Goal: Task Accomplishment & Management: Complete application form

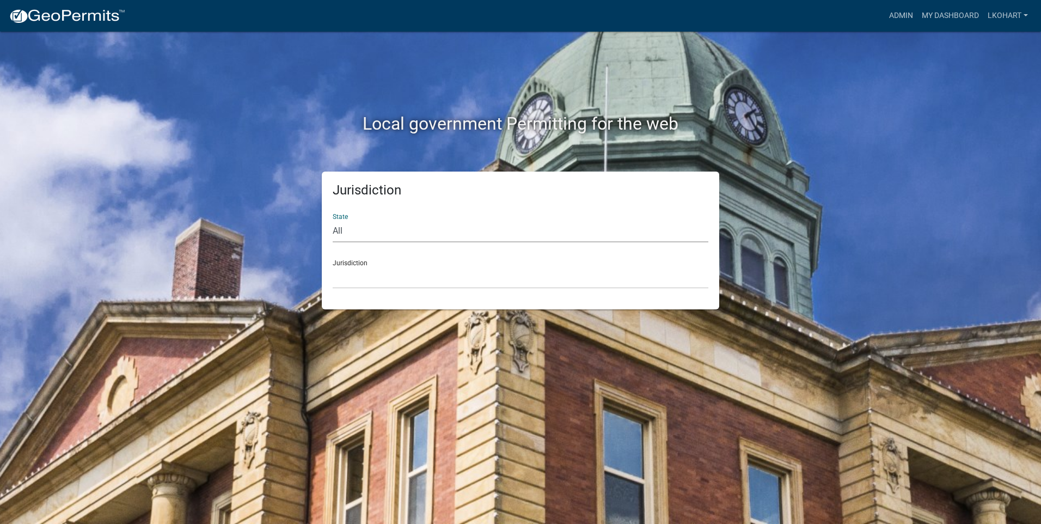
drag, startPoint x: 400, startPoint y: 232, endPoint x: 398, endPoint y: 238, distance: 6.9
click at [400, 232] on select "All [US_STATE] [US_STATE] [US_STATE] [US_STATE] [US_STATE] [US_STATE] [US_STATE…" at bounding box center [521, 231] width 376 height 22
select select "[US_STATE]"
click at [333, 220] on select "All [US_STATE] [US_STATE] [US_STATE] [US_STATE] [US_STATE] [US_STATE] [US_STATE…" at bounding box center [521, 231] width 376 height 22
click at [376, 272] on select "[GEOGRAPHIC_DATA], [US_STATE] [GEOGRAPHIC_DATA], [US_STATE] [GEOGRAPHIC_DATA], …" at bounding box center [521, 277] width 376 height 22
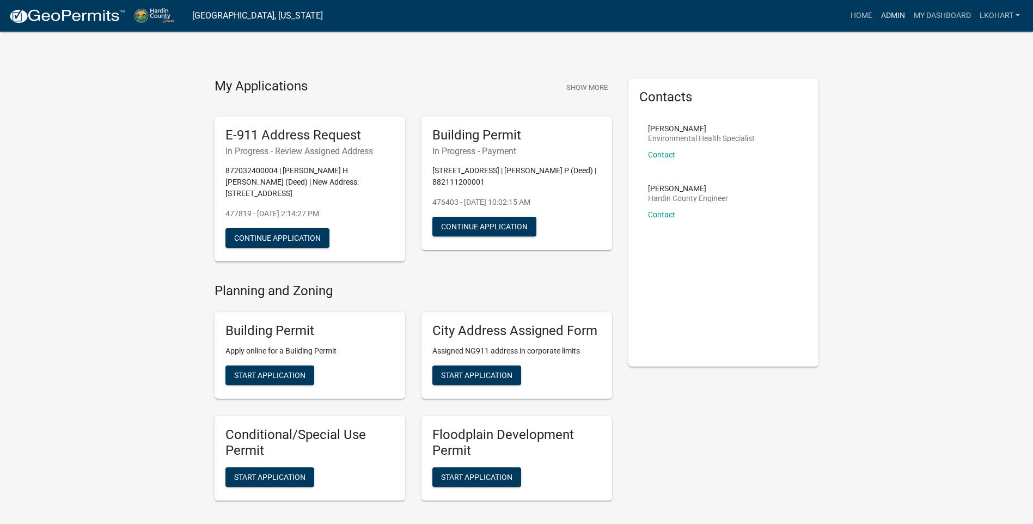
click at [896, 15] on link "Admin" at bounding box center [893, 15] width 33 height 21
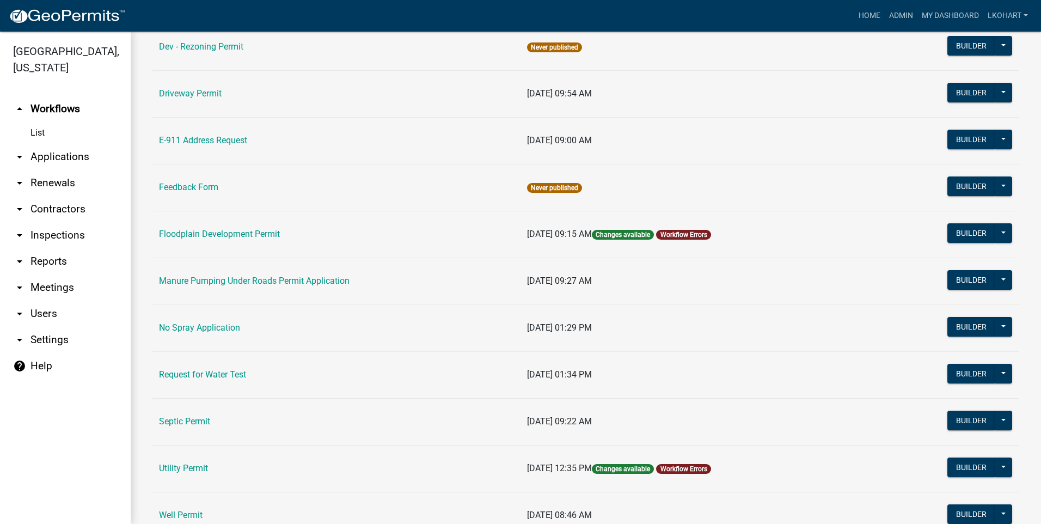
scroll to position [272, 0]
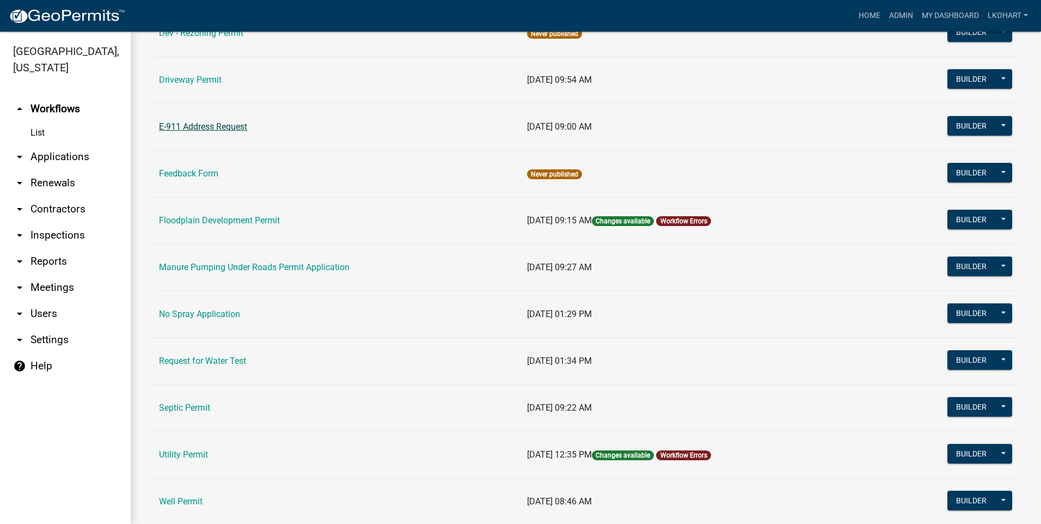
click at [201, 126] on link "E-911 Address Request" at bounding box center [203, 126] width 88 height 10
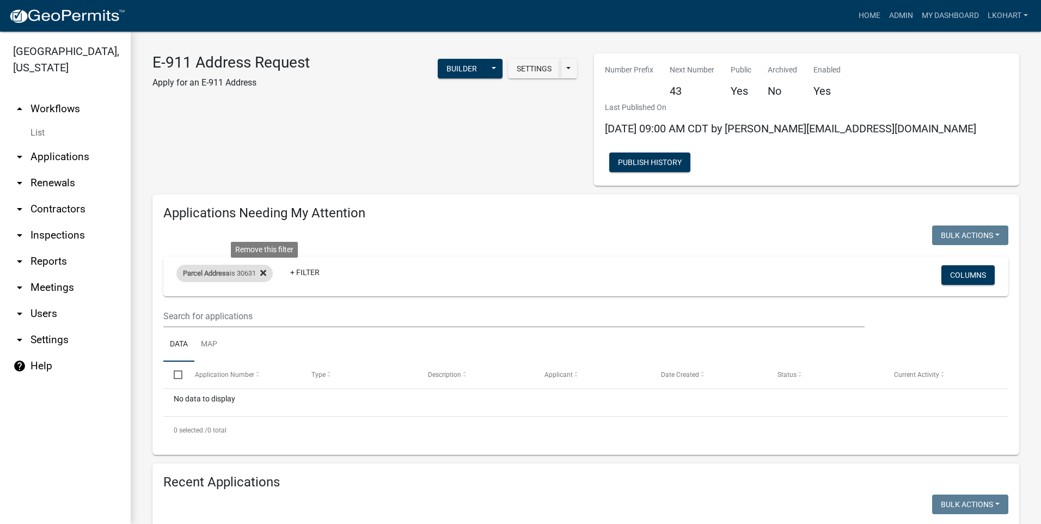
click at [266, 269] on icon at bounding box center [263, 272] width 6 height 6
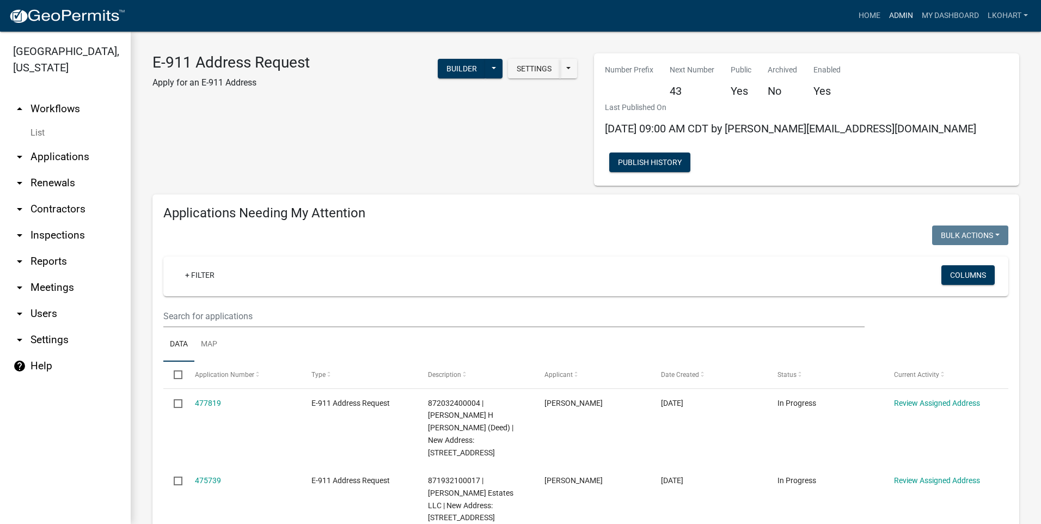
click at [890, 16] on link "Admin" at bounding box center [901, 15] width 33 height 21
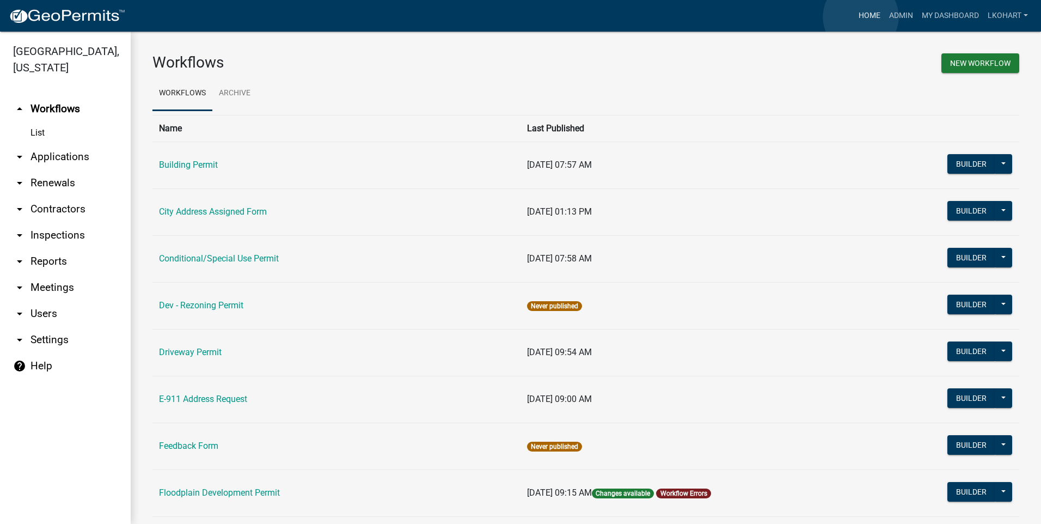
click at [861, 17] on link "Home" at bounding box center [869, 15] width 30 height 21
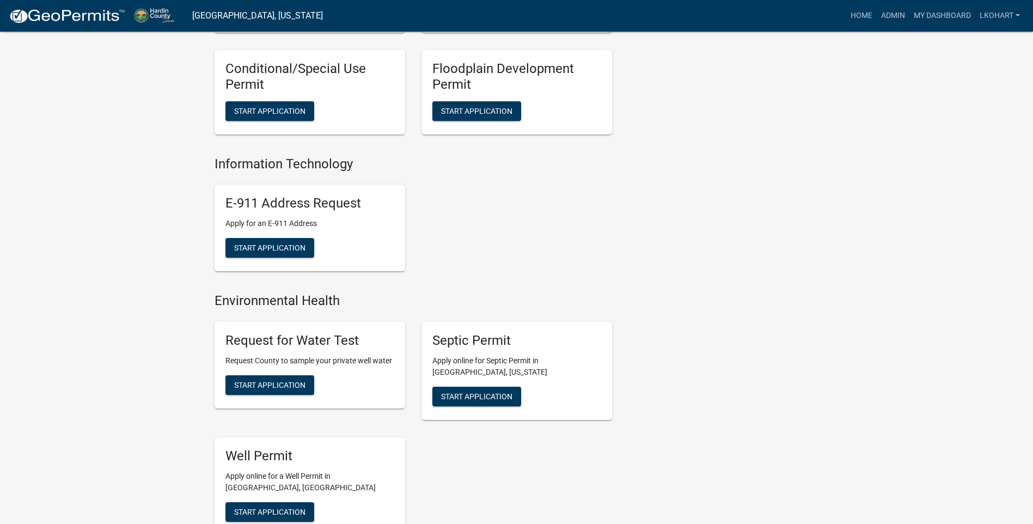
scroll to position [381, 0]
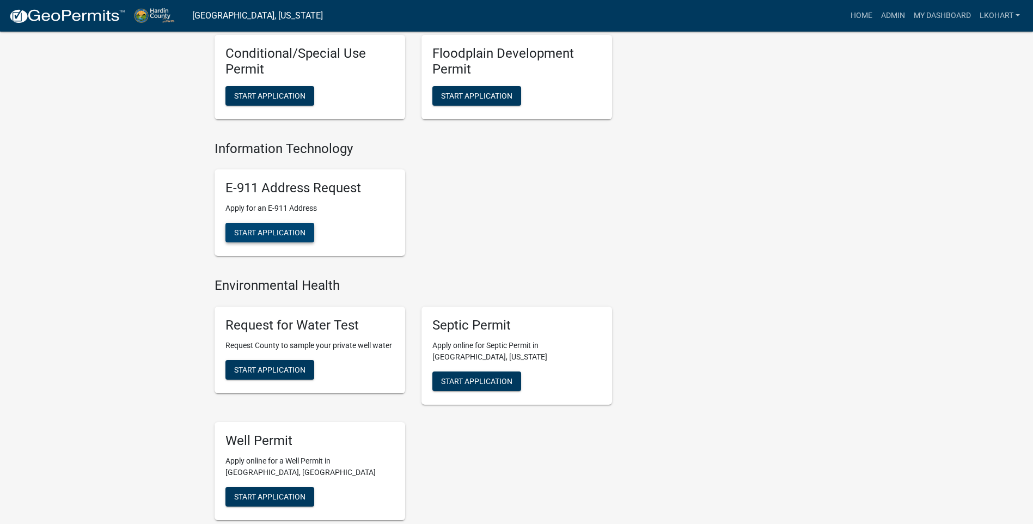
click at [272, 228] on span "Start Application" at bounding box center [269, 232] width 71 height 9
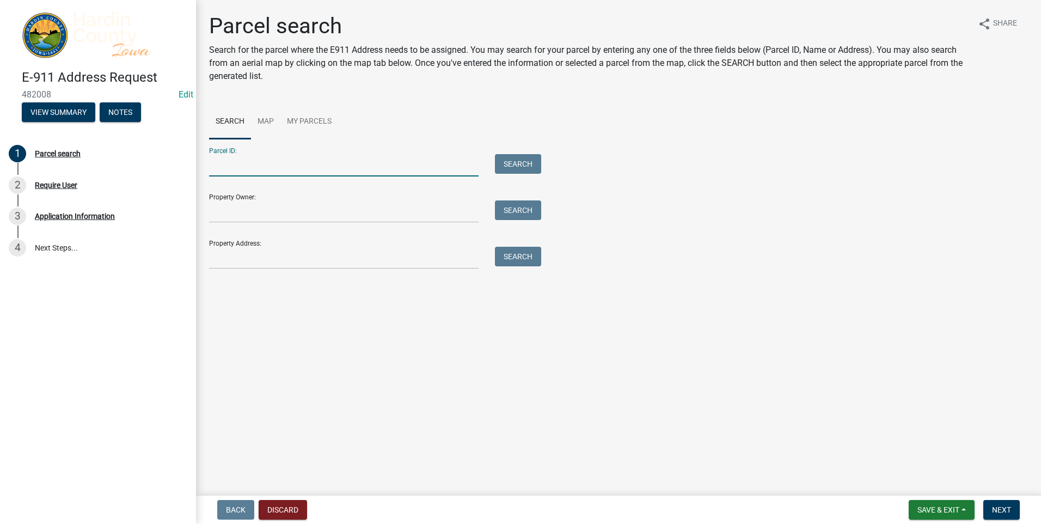
click at [226, 163] on input "Parcel ID:" at bounding box center [343, 165] width 269 height 22
type input "862036400003"
click at [507, 165] on button "Search" at bounding box center [518, 164] width 46 height 20
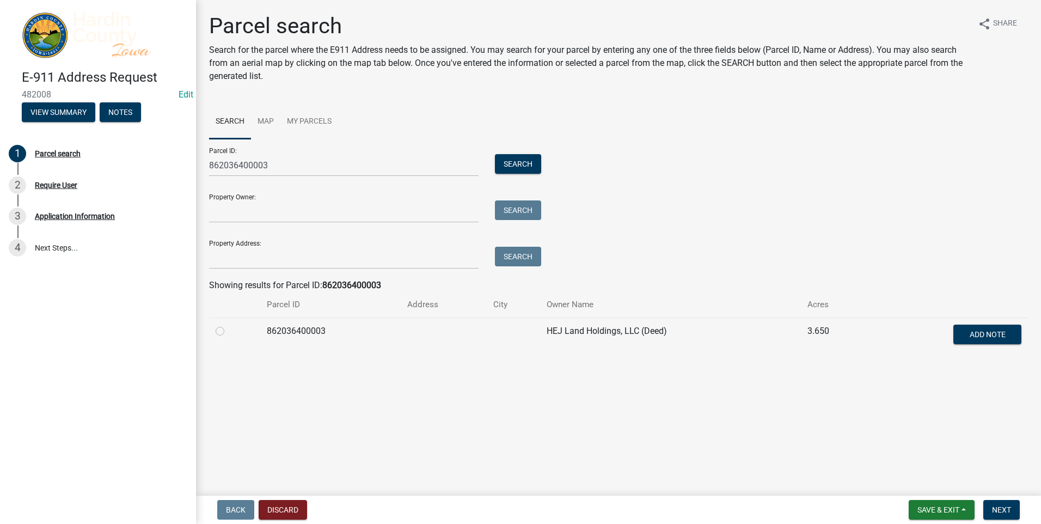
click at [229, 324] on label at bounding box center [229, 324] width 0 height 0
click at [229, 331] on input "radio" at bounding box center [232, 327] width 7 height 7
radio input "true"
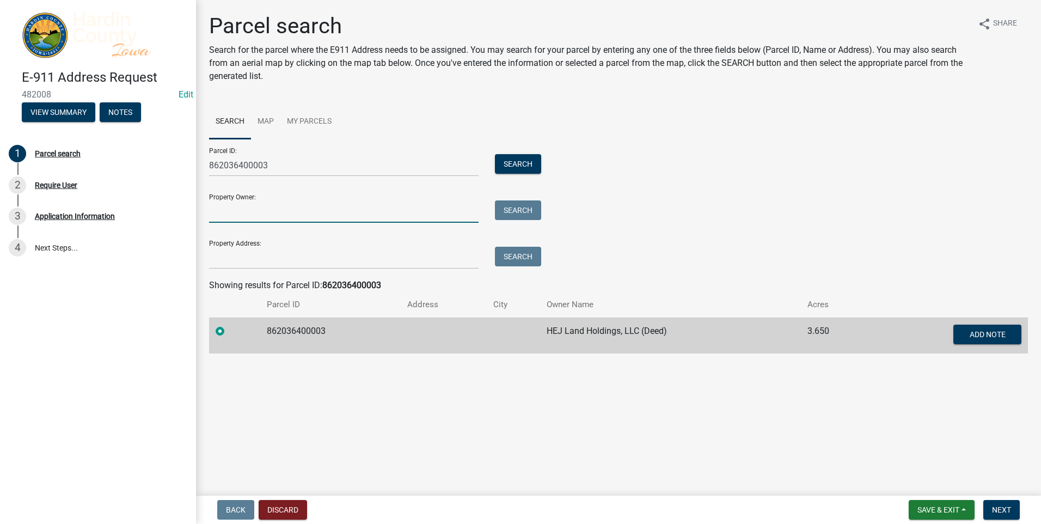
click at [229, 210] on input "Property Owner:" at bounding box center [343, 211] width 269 height 22
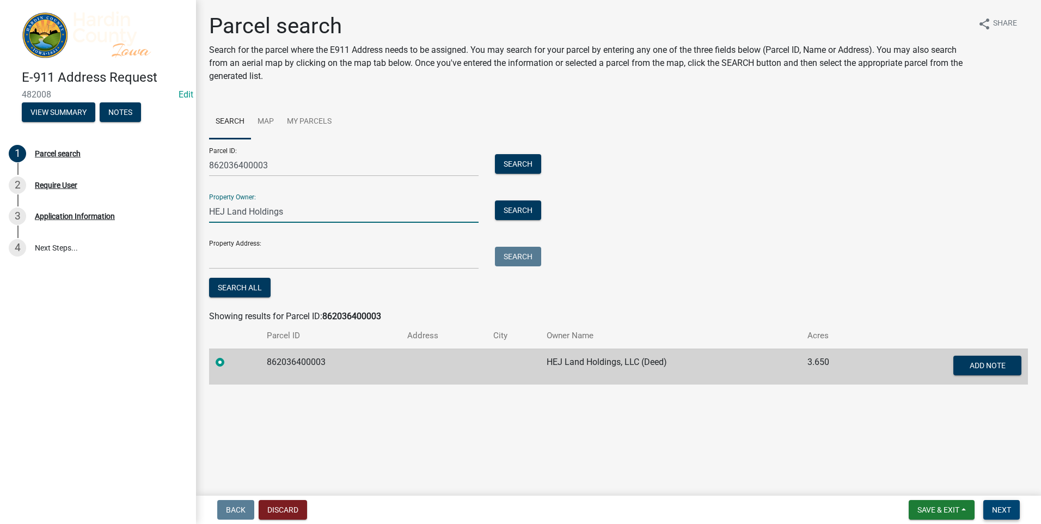
type input "HEJ Land Holdings"
click at [1003, 510] on span "Next" at bounding box center [1001, 509] width 19 height 9
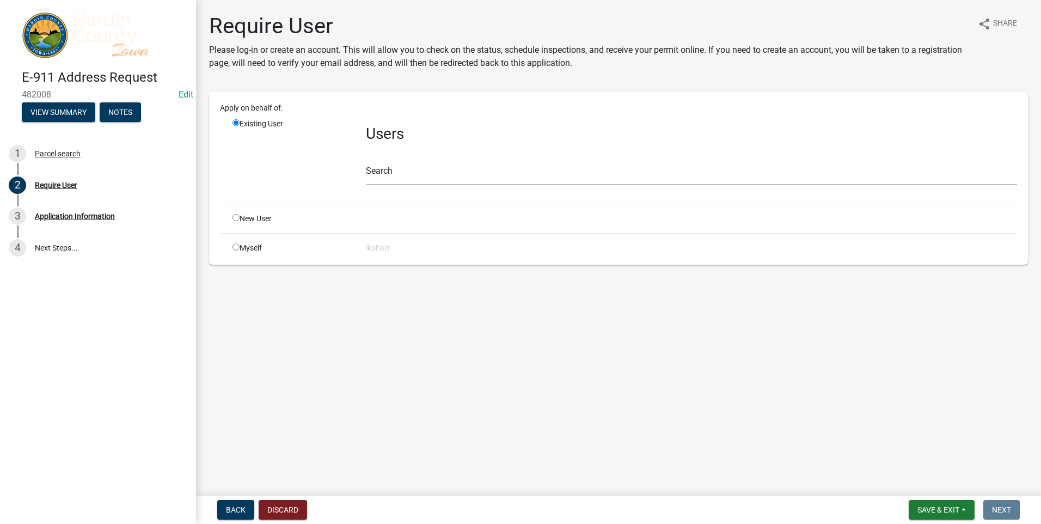
click at [238, 248] on input "radio" at bounding box center [235, 246] width 7 height 7
radio input "true"
radio input "false"
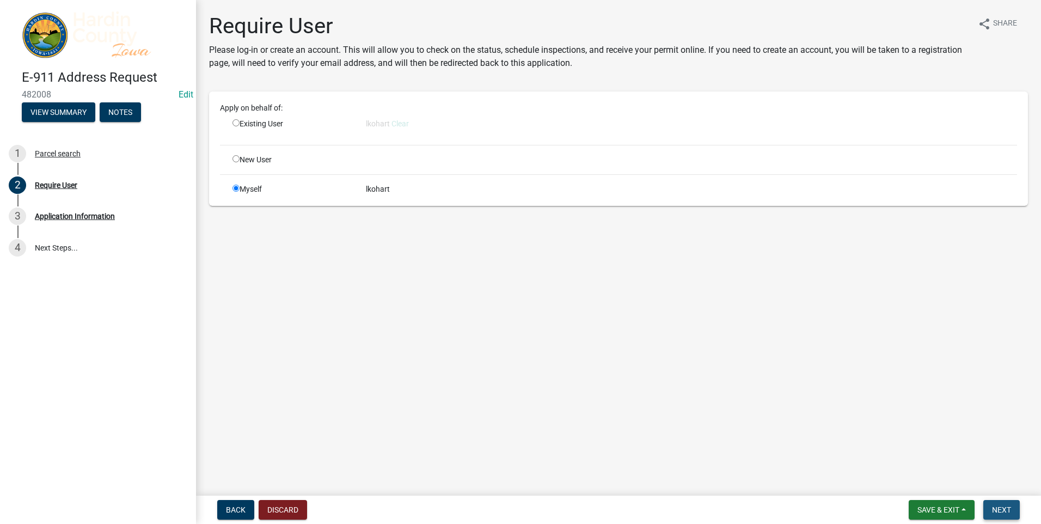
click at [996, 507] on span "Next" at bounding box center [1001, 509] width 19 height 9
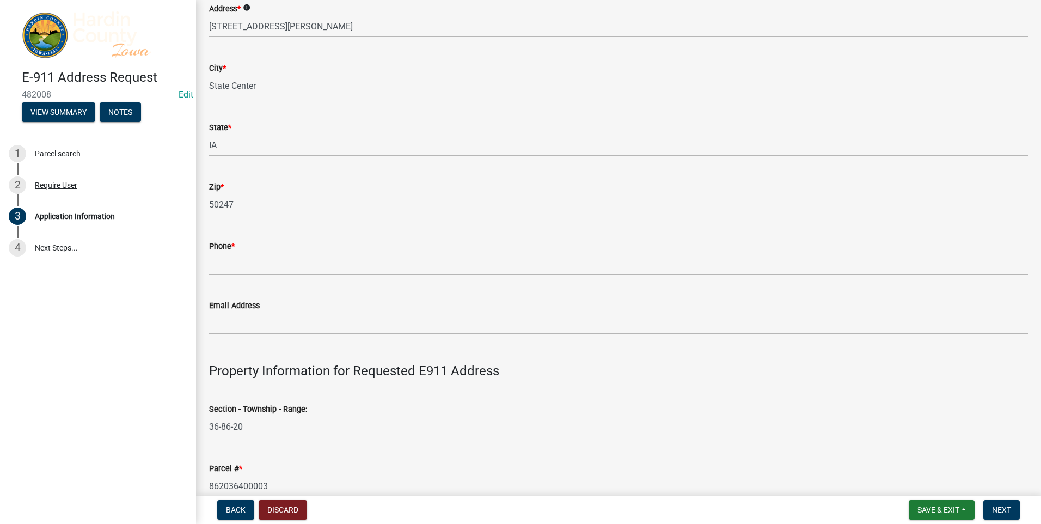
scroll to position [163, 0]
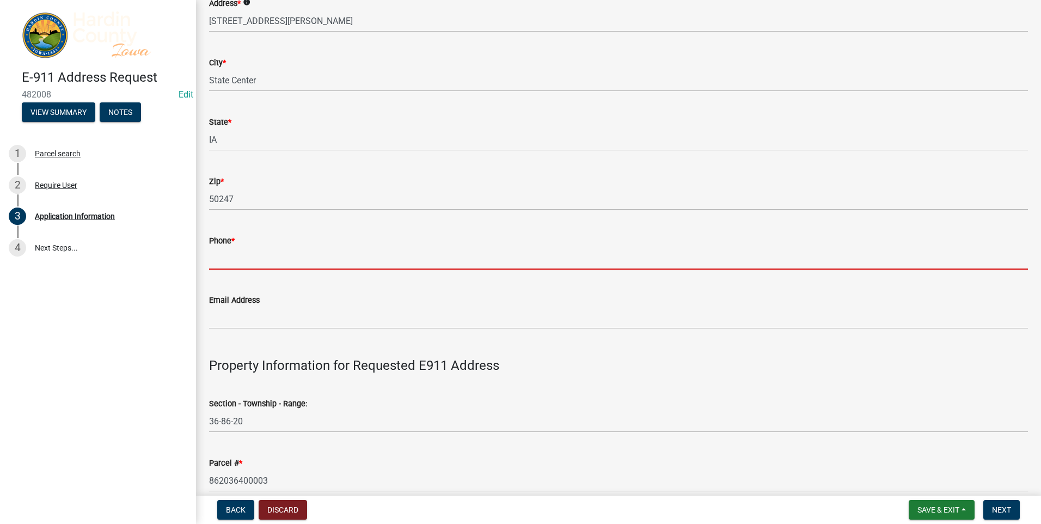
click at [232, 255] on input "Phone *" at bounding box center [618, 258] width 819 height 22
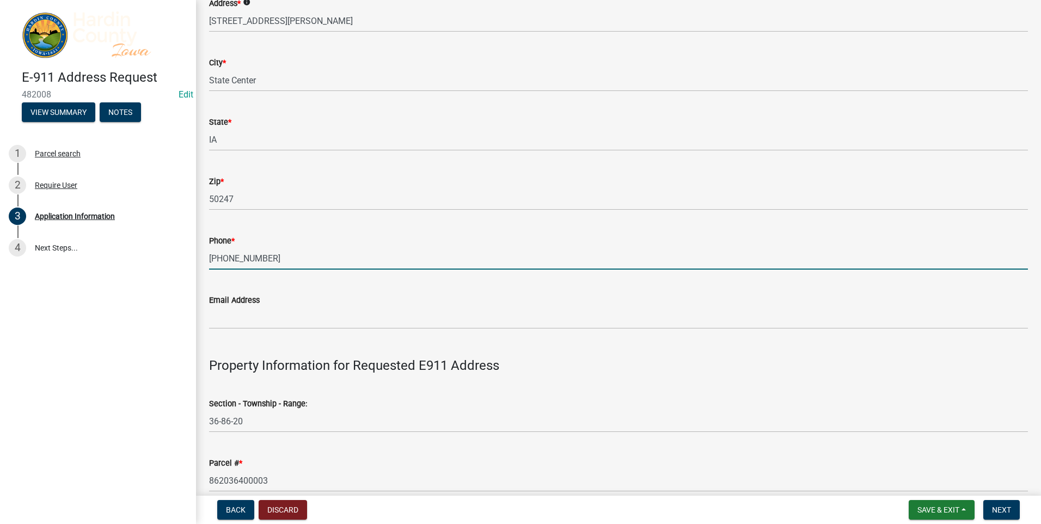
type input "[PHONE_NUMBER]"
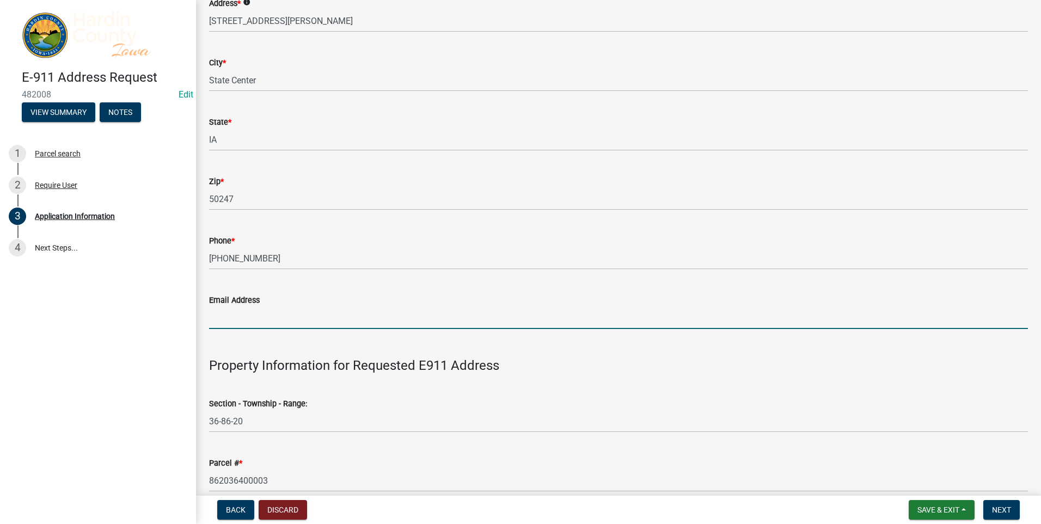
click at [241, 316] on input "Email Address" at bounding box center [618, 318] width 819 height 22
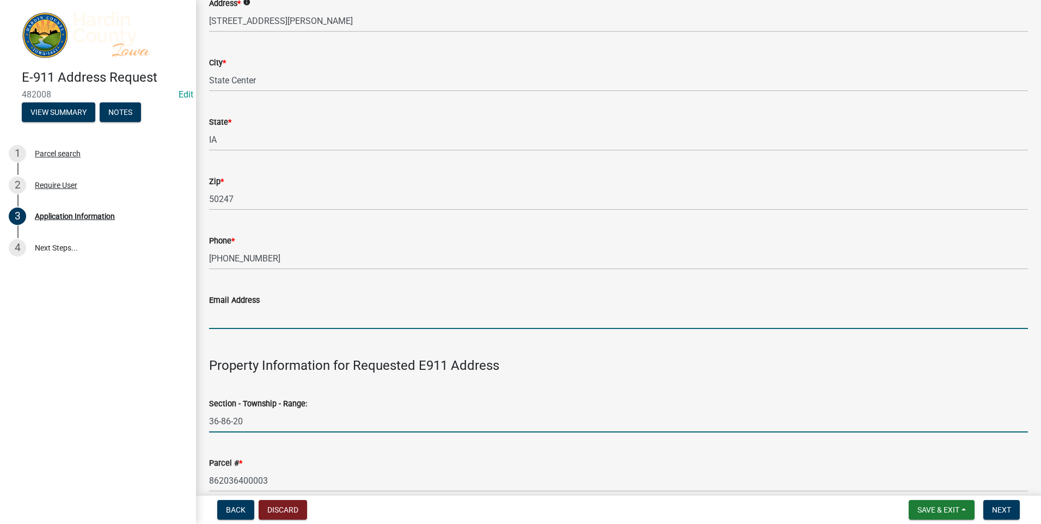
click at [420, 416] on input "36-86-20" at bounding box center [618, 421] width 819 height 22
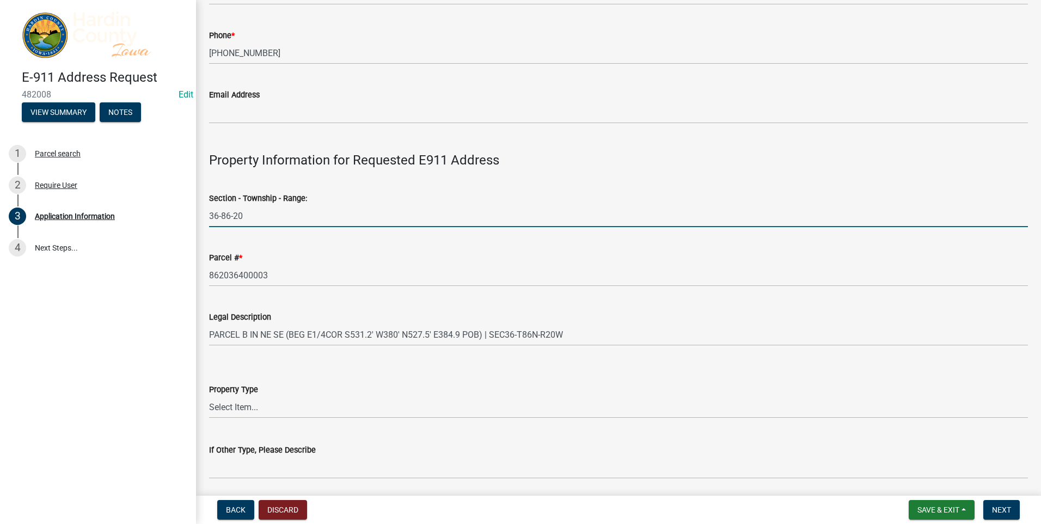
scroll to position [381, 0]
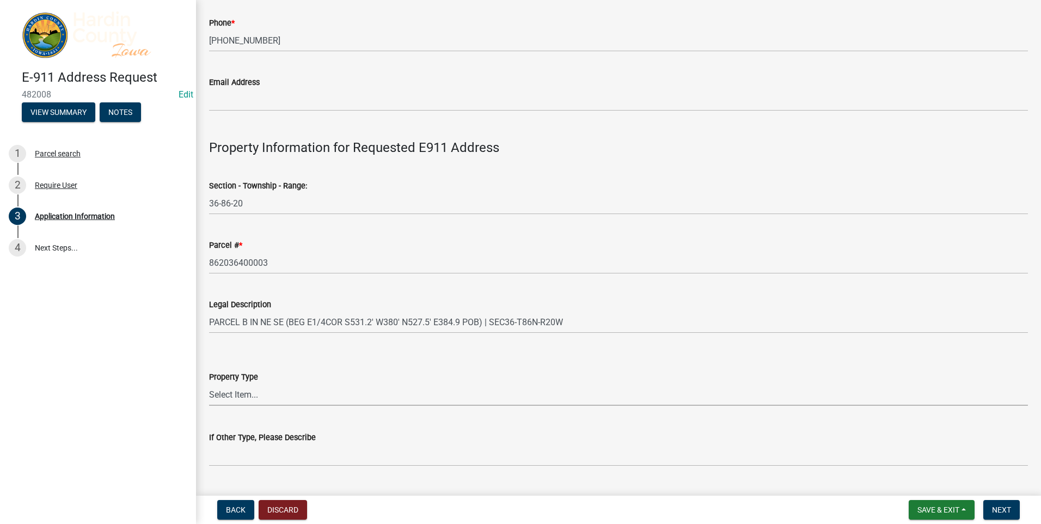
click at [235, 395] on select "Select Item... Agricultural Commercial Residential County State Hog Confinement…" at bounding box center [618, 394] width 819 height 22
click at [209, 383] on select "Select Item... Agricultural Commercial Residential County State Hog Confinement…" at bounding box center [618, 394] width 819 height 22
select select "baba0991-2ff4-4a60-8416-b480177b51fc"
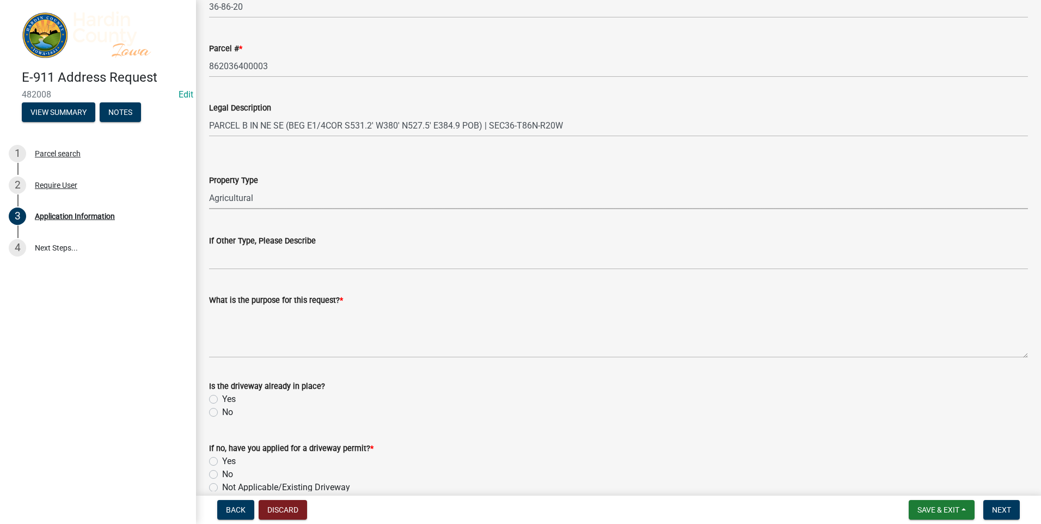
scroll to position [599, 0]
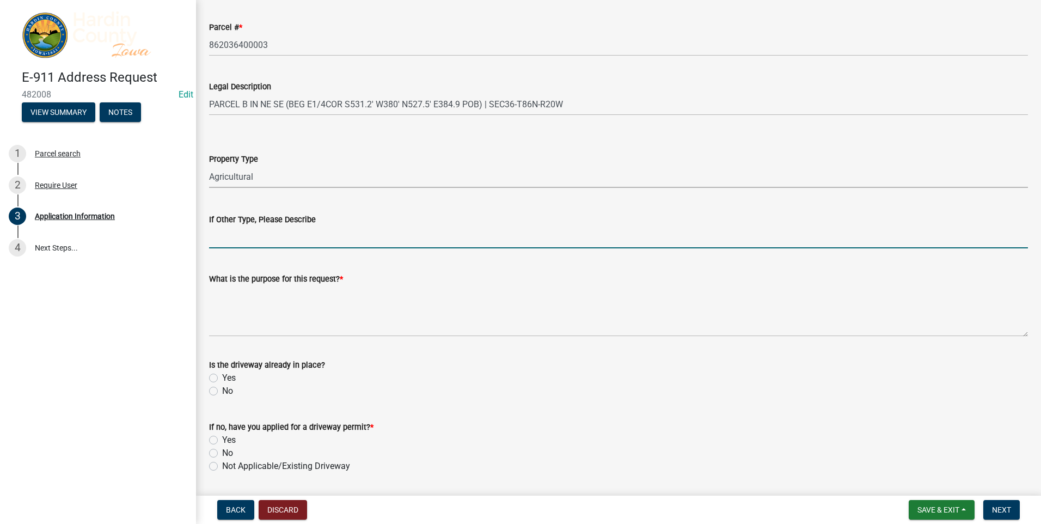
click at [226, 238] on input "If Other Type, Please Describe" at bounding box center [618, 237] width 819 height 22
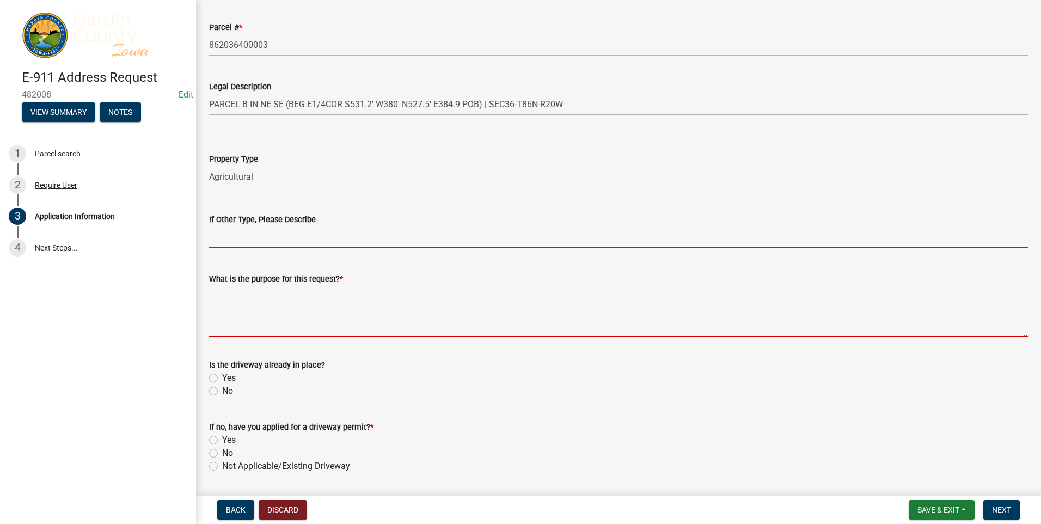
click at [217, 327] on textarea "What is the purpose for this request? *" at bounding box center [618, 310] width 819 height 51
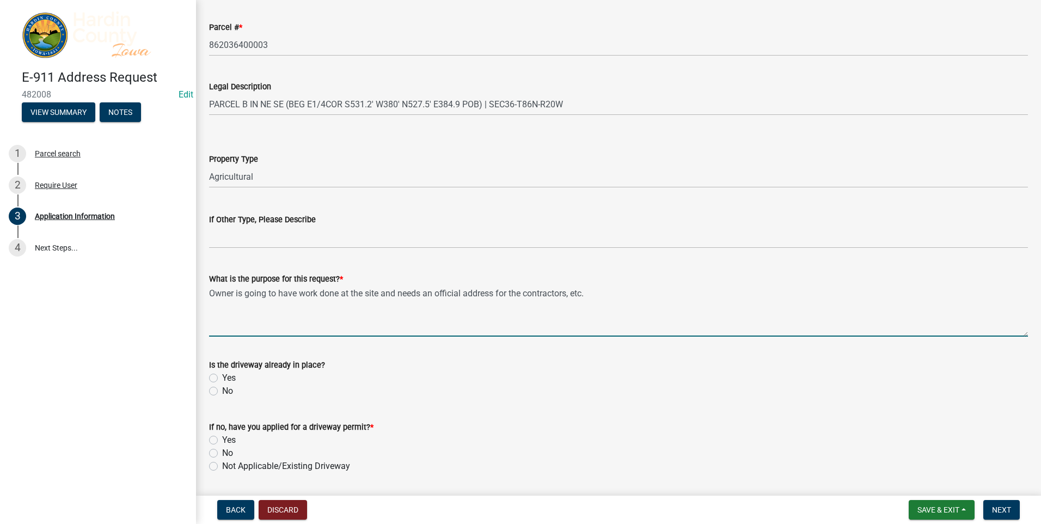
type textarea "Owner is going to have work done at the site and needs an official address for …"
click at [222, 378] on label "Yes" at bounding box center [229, 377] width 14 height 13
click at [222, 378] on input "Yes" at bounding box center [225, 374] width 7 height 7
radio input "true"
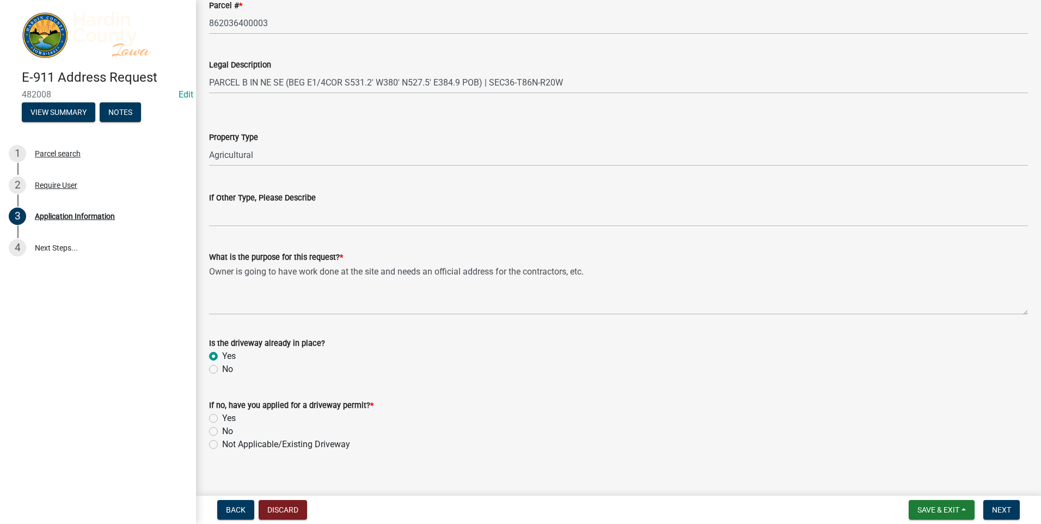
scroll to position [633, 0]
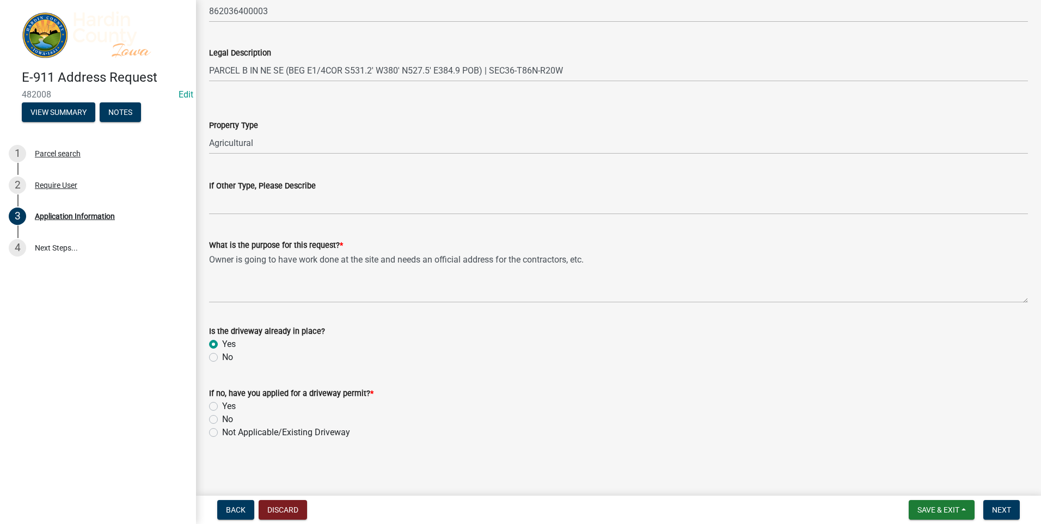
click at [222, 432] on label "Not Applicable/Existing Driveway" at bounding box center [286, 432] width 128 height 13
click at [222, 432] on input "Not Applicable/Existing Driveway" at bounding box center [225, 429] width 7 height 7
radio input "true"
click at [1009, 508] on span "Next" at bounding box center [1001, 509] width 19 height 9
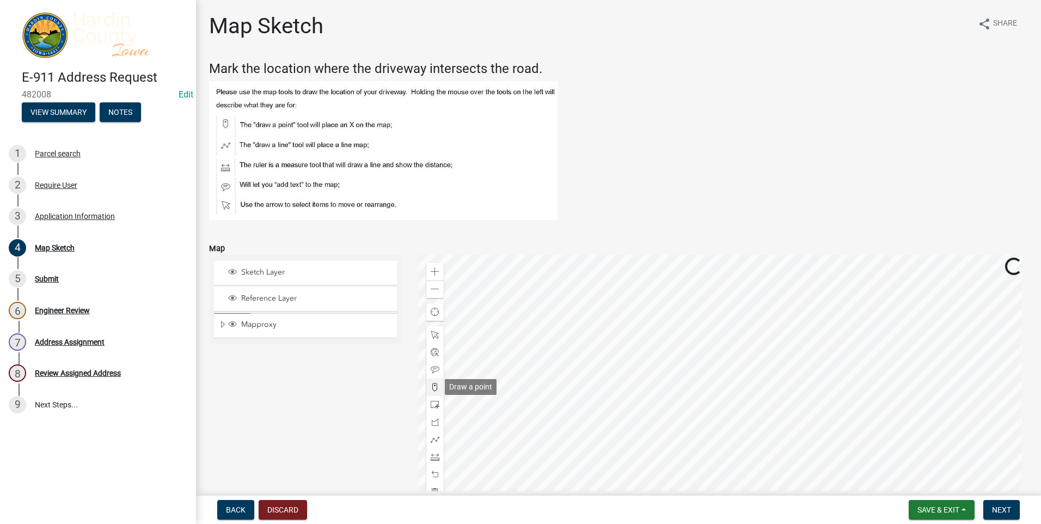
click at [433, 387] on span at bounding box center [435, 387] width 9 height 9
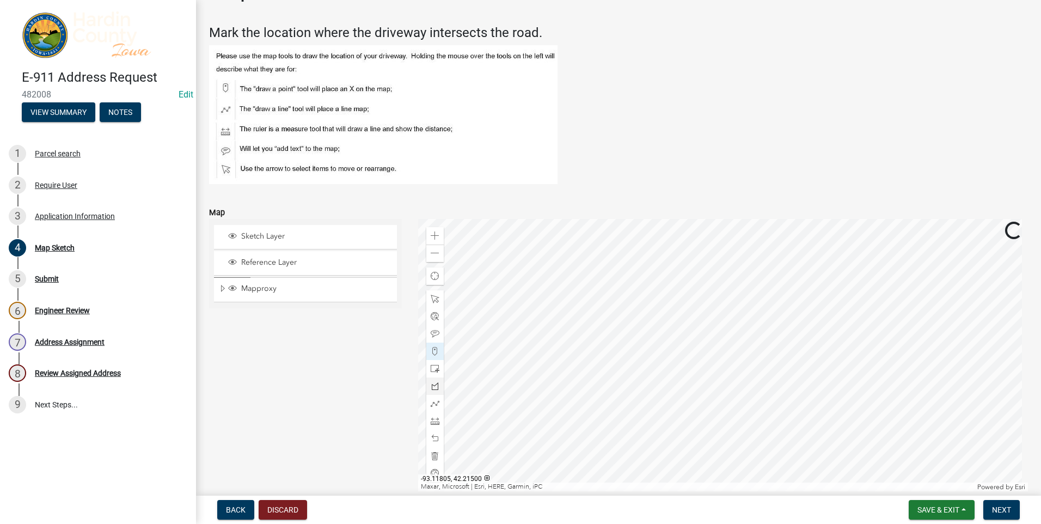
click at [765, 374] on div at bounding box center [723, 355] width 610 height 272
click at [762, 377] on div at bounding box center [723, 355] width 610 height 272
click at [1004, 511] on span "Next" at bounding box center [1001, 509] width 19 height 9
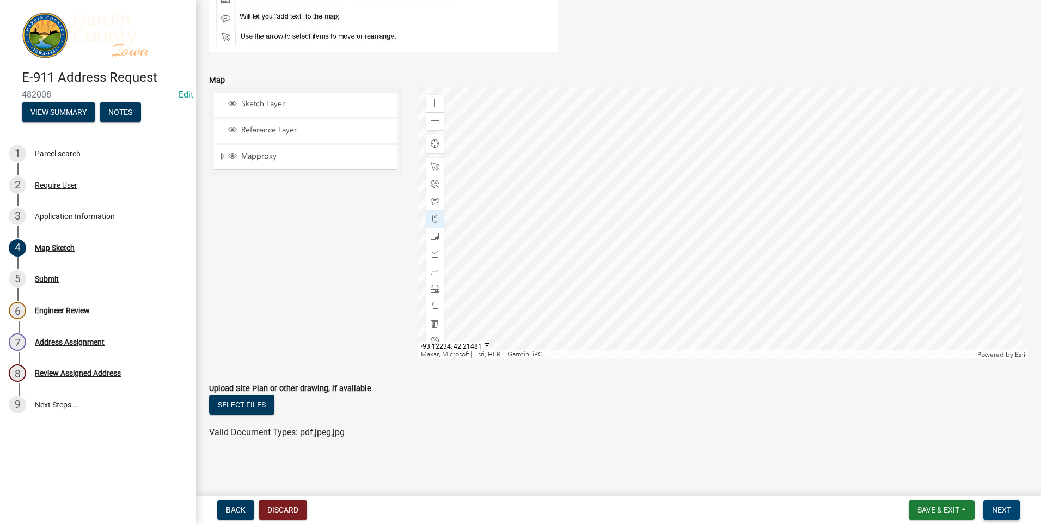
scroll to position [168, 0]
click at [929, 510] on span "Save & Exit" at bounding box center [938, 509] width 42 height 9
click at [923, 454] on button "Save" at bounding box center [930, 455] width 87 height 26
click at [1000, 507] on span "Next" at bounding box center [1001, 509] width 19 height 9
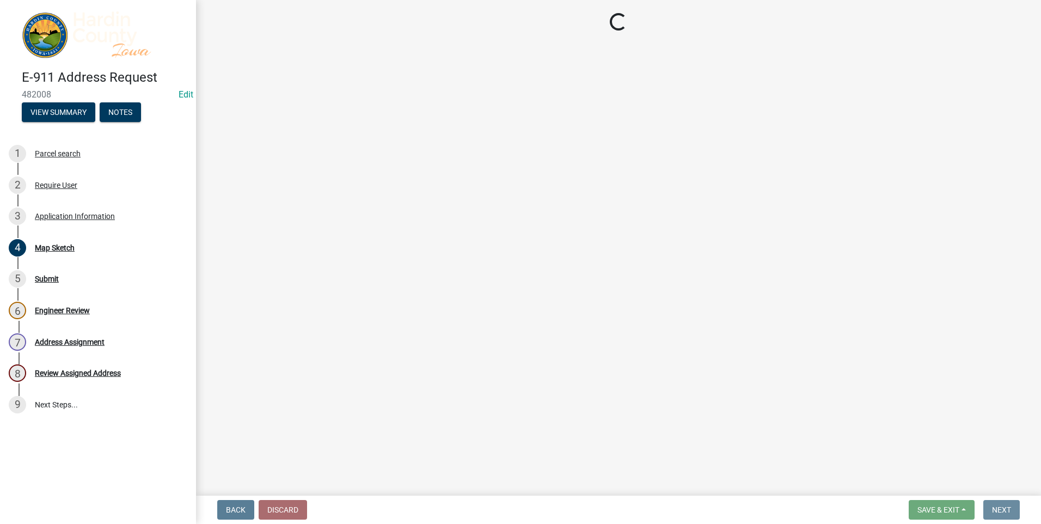
scroll to position [0, 0]
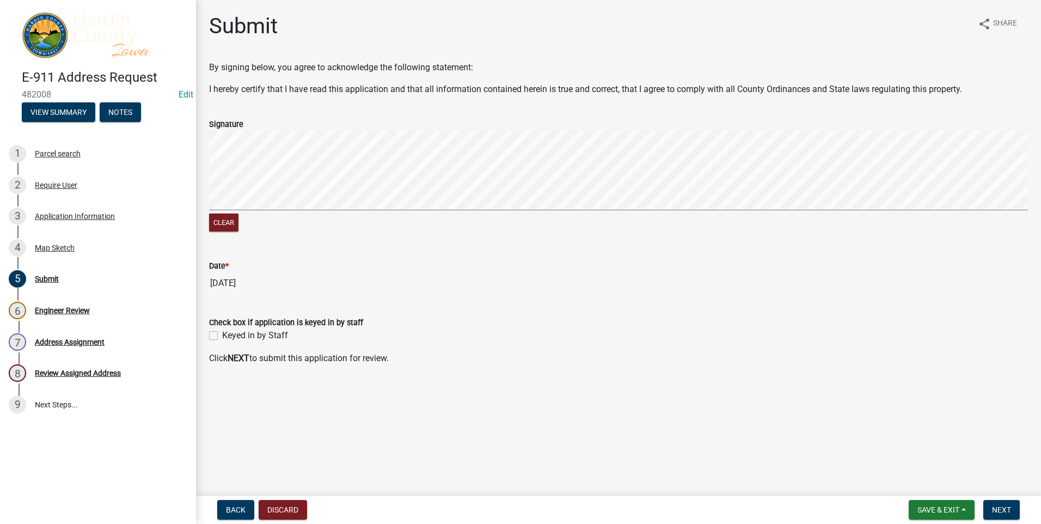
click at [218, 211] on signature-pad at bounding box center [618, 172] width 819 height 83
click at [222, 220] on button "Clear" at bounding box center [223, 222] width 29 height 18
click at [222, 335] on label "Keyed in by Staff" at bounding box center [255, 335] width 66 height 13
click at [222, 335] on input "Keyed in by Staff" at bounding box center [225, 332] width 7 height 7
checkbox input "true"
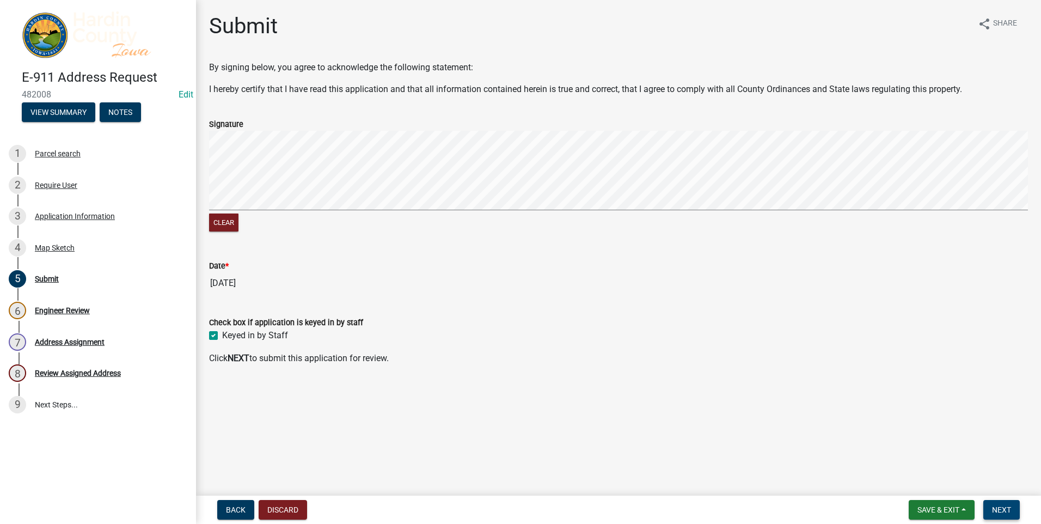
click at [994, 507] on span "Next" at bounding box center [1001, 509] width 19 height 9
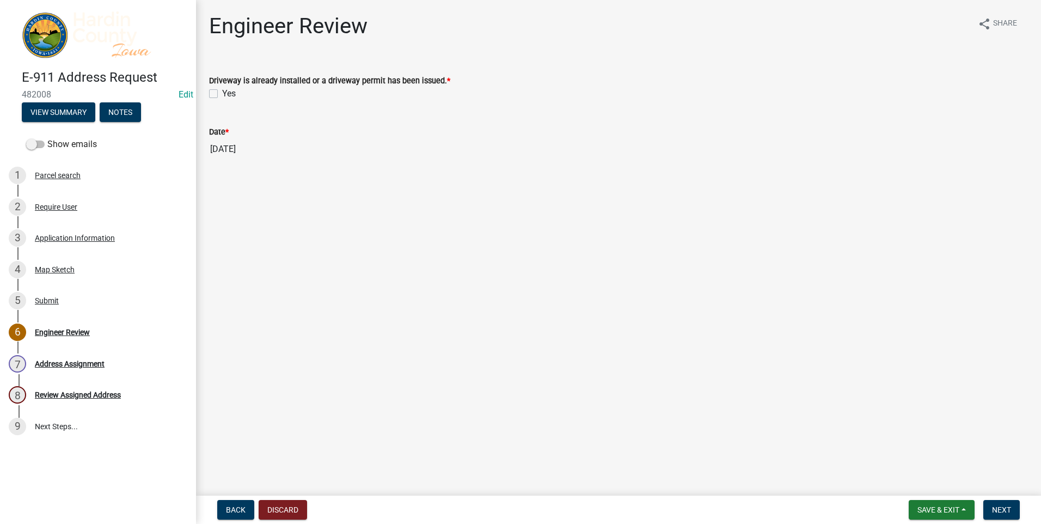
click at [222, 95] on label "Yes" at bounding box center [229, 93] width 14 height 13
click at [222, 94] on input "Yes" at bounding box center [225, 90] width 7 height 7
checkbox input "true"
click at [998, 510] on span "Next" at bounding box center [1001, 509] width 19 height 9
